Goal: Information Seeking & Learning: Compare options

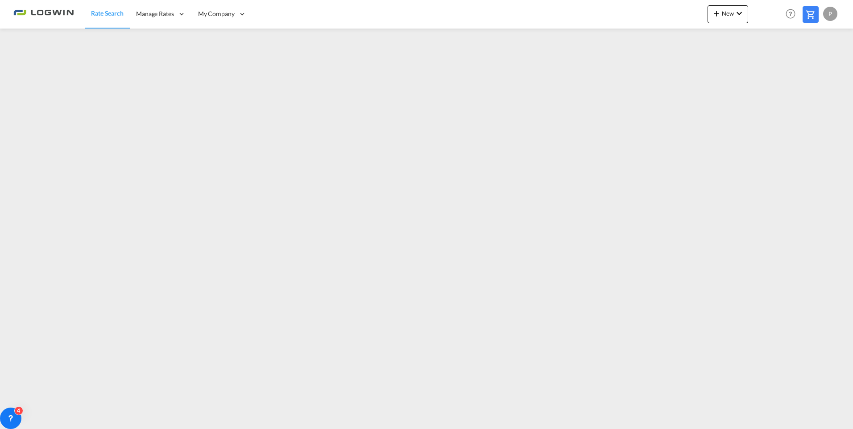
click at [426, 13] on div "Rate Search Manage Rates My Rate Files Sell Rates Shared Rates My Company" at bounding box center [426, 14] width 826 height 28
click at [314, 15] on div "Rate Search Manage Rates My Rate Files Sell Rates Shared Rates My Company" at bounding box center [426, 14] width 826 height 28
